Goal: Transaction & Acquisition: Register for event/course

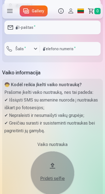
scroll to position [176, 0]
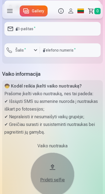
click at [6, 12] on label at bounding box center [9, 10] width 15 height 15
click at [5, 5] on label at bounding box center [9, 10] width 15 height 15
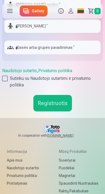
click at [66, 112] on button "Registruotis" at bounding box center [53, 103] width 39 height 16
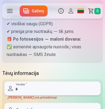
type input "*"
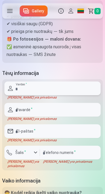
scroll to position [0, 0]
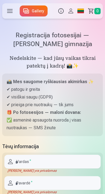
click at [30, 12] on link "Gallery" at bounding box center [34, 10] width 28 height 11
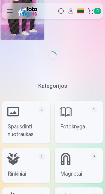
scroll to position [815, 0]
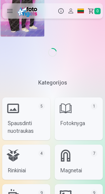
click at [7, 10] on label at bounding box center [9, 10] width 15 height 15
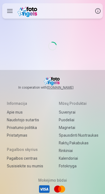
scroll to position [0, 0]
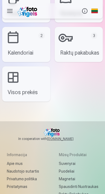
scroll to position [181, 0]
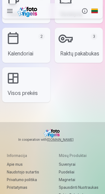
click at [8, 9] on label at bounding box center [9, 10] width 15 height 15
click at [9, 12] on label at bounding box center [9, 10] width 15 height 15
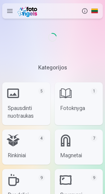
click at [9, 13] on label at bounding box center [9, 10] width 15 height 15
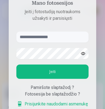
click at [75, 34] on input "text" at bounding box center [52, 37] width 73 height 11
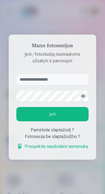
click at [61, 77] on input "text" at bounding box center [52, 79] width 73 height 11
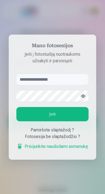
click at [79, 148] on link "Prisijunkite naudodami asmenukę" at bounding box center [52, 146] width 71 height 7
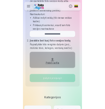
scroll to position [121, 0]
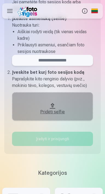
click at [82, 58] on input "email" at bounding box center [52, 60] width 81 height 11
